Goal: Information Seeking & Learning: Learn about a topic

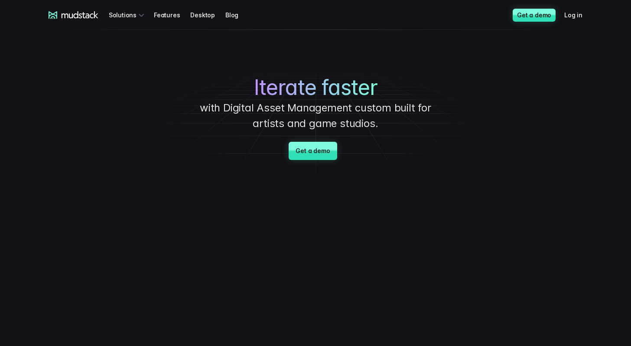
click at [309, 104] on p "with Digital Asset Management custom built for artists and game studios." at bounding box center [316, 115] width 260 height 31
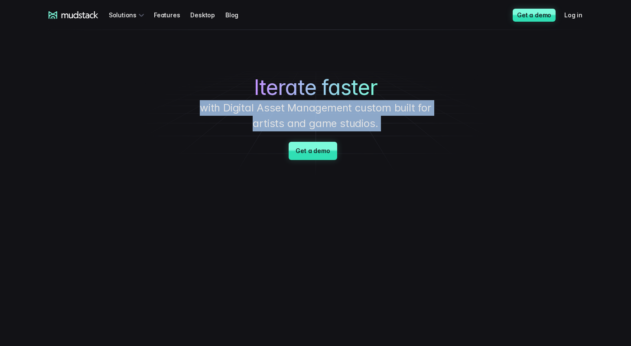
click at [309, 104] on p "with Digital Asset Management custom built for artists and game studios." at bounding box center [316, 115] width 260 height 31
click at [298, 104] on p "with Digital Asset Management custom built for artists and game studios." at bounding box center [316, 115] width 260 height 31
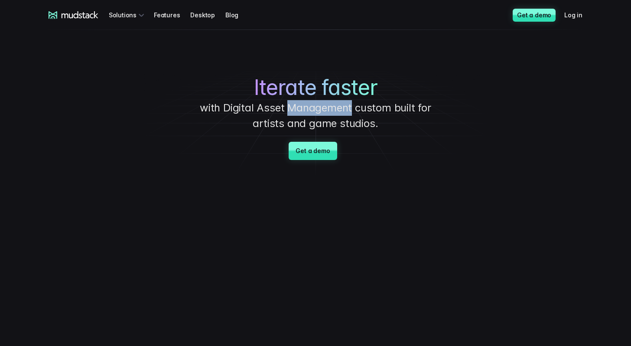
click at [298, 104] on p "with Digital Asset Management custom built for artists and game studios." at bounding box center [316, 115] width 260 height 31
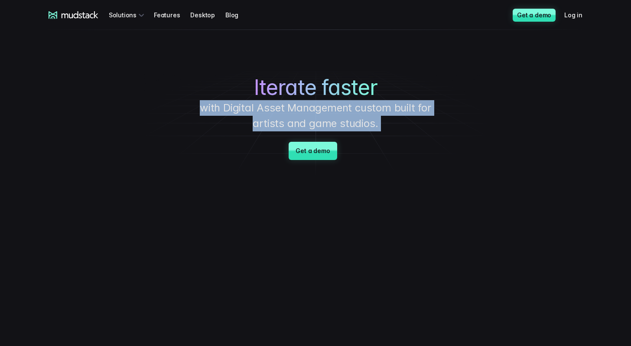
click at [298, 104] on p "with Digital Asset Management custom built for artists and game studios." at bounding box center [316, 115] width 260 height 31
click at [288, 104] on p "with Digital Asset Management custom built for artists and game studios." at bounding box center [316, 115] width 260 height 31
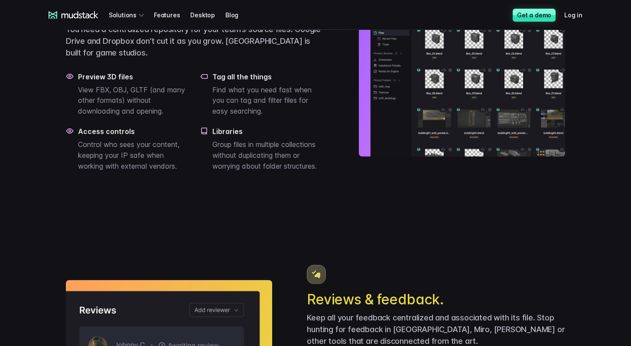
scroll to position [639, 0]
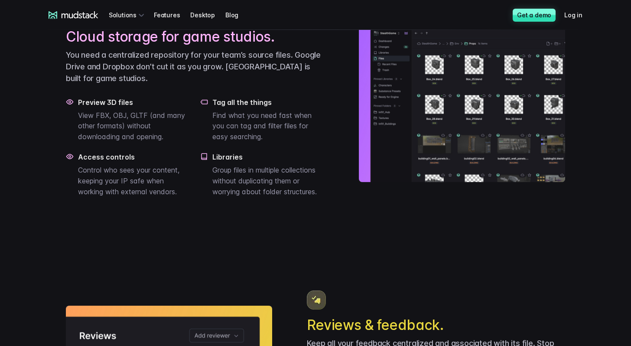
click at [278, 76] on div "Cloud storage for game studios. You need a centralized repository for your team…" at bounding box center [195, 99] width 258 height 195
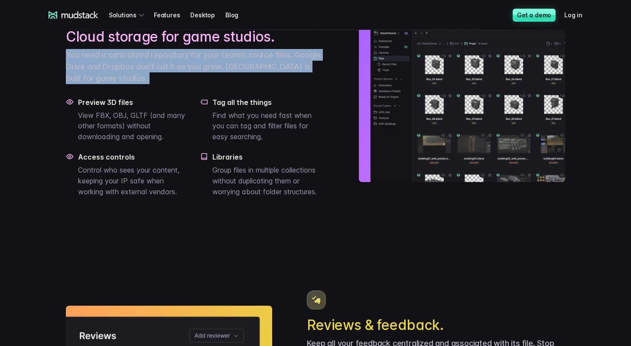
click at [278, 76] on div "Cloud storage for game studios. You need a centralized repository for your team…" at bounding box center [195, 99] width 258 height 195
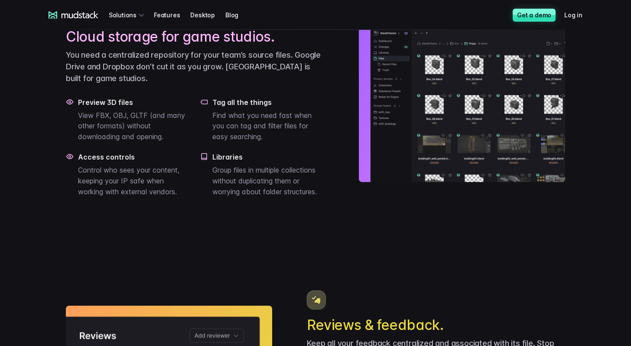
click at [278, 46] on h2 "Cloud storage for game studios." at bounding box center [195, 36] width 258 height 17
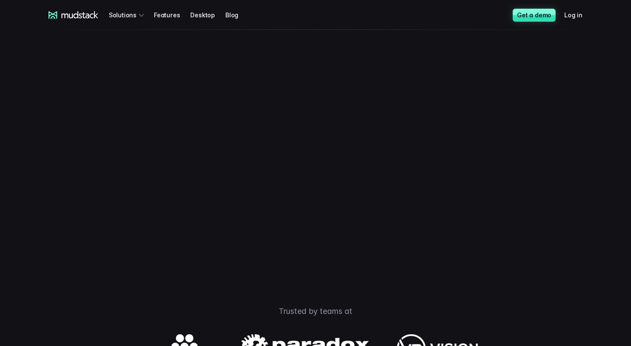
scroll to position [0, 0]
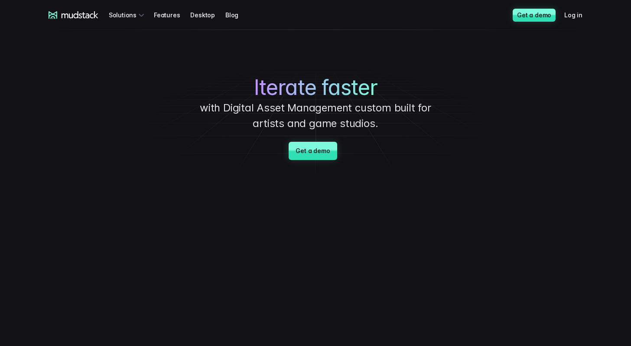
click at [312, 82] on span "Iterate faster" at bounding box center [316, 87] width 124 height 25
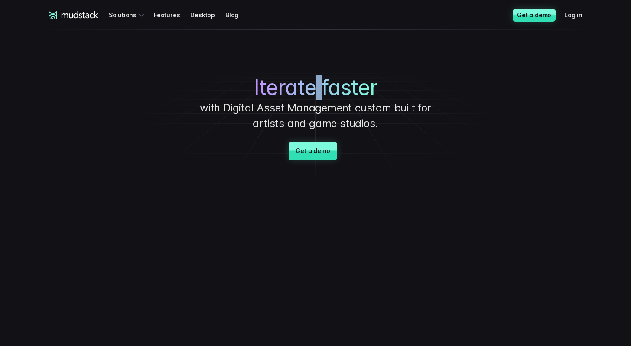
click at [312, 82] on span "Iterate faster" at bounding box center [316, 87] width 124 height 25
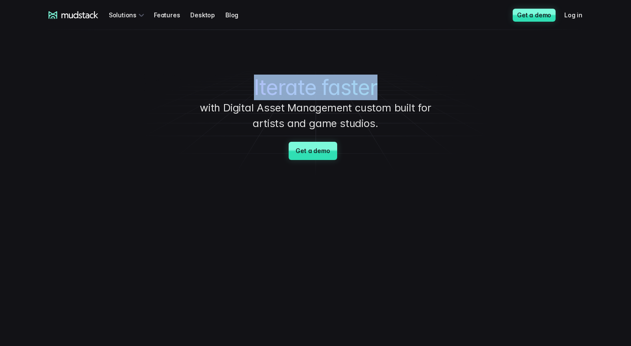
click at [312, 82] on span "Iterate faster" at bounding box center [316, 87] width 124 height 25
click at [329, 87] on span "Iterate faster" at bounding box center [316, 87] width 124 height 25
